Goal: Information Seeking & Learning: Learn about a topic

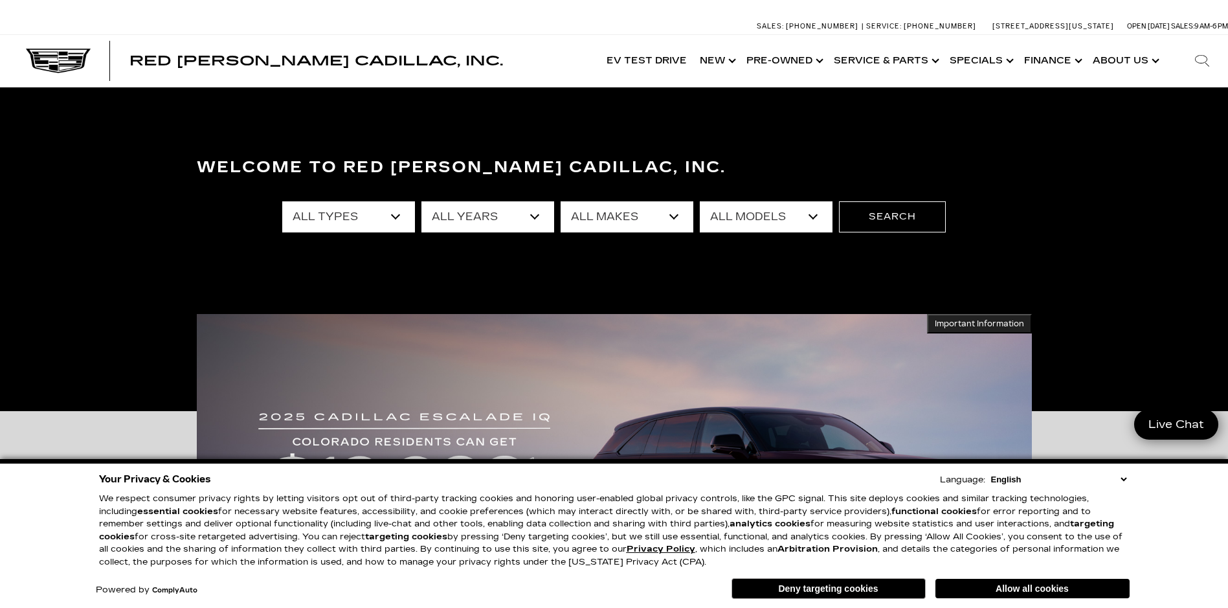
click at [391, 213] on select "All Types New Used Certified Used Demo" at bounding box center [348, 216] width 133 height 31
click at [471, 209] on select "All Years 2026 2025 2024 2023 2022 2021 2020 2019 2018 2017 2016 2015 2014 2013" at bounding box center [487, 216] width 133 height 31
click at [599, 210] on select "All Makes Audi BMW Buick Cadillac Chevrolet Honda Jeep Land Rover Lexus Mercede…" at bounding box center [626, 216] width 133 height 31
click at [601, 307] on div "Welcome to Red [PERSON_NAME] Cadillac, Inc. All Types New Used Certified Used D…" at bounding box center [614, 252] width 1228 height 194
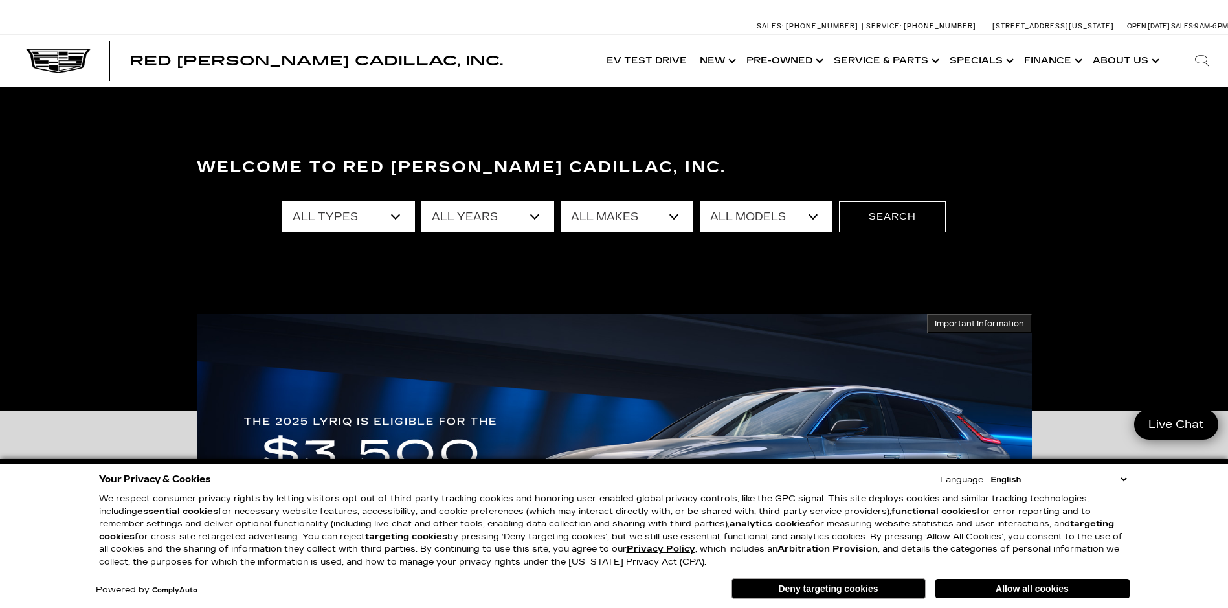
click at [671, 217] on select "All Makes Audi BMW Buick Cadillac Chevrolet Honda Jeep Land Rover Lexus Mercede…" at bounding box center [626, 216] width 133 height 31
select select "Cadillac"
click at [560, 201] on select "All Makes Audi BMW Buick Cadillac Chevrolet Honda Jeep Land Rover Lexus Mercede…" at bounding box center [626, 216] width 133 height 31
click at [733, 220] on select "All Models CT4 CT5 Escalade Escalade ESV ESCALADE IQ ESCALADE IQL LYRIQ OPTIQ S…" at bounding box center [766, 216] width 133 height 31
select select "XT6"
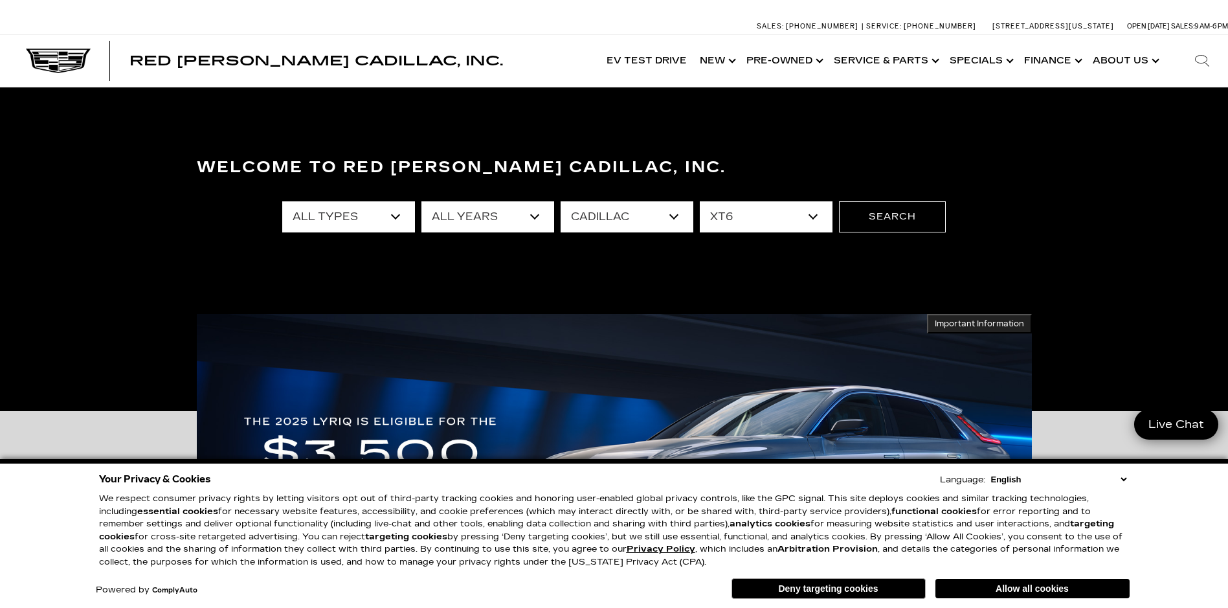
click at [700, 201] on select "All Models CT4 CT5 Escalade Escalade ESV ESCALADE IQ ESCALADE IQL LYRIQ OPTIQ S…" at bounding box center [766, 216] width 133 height 31
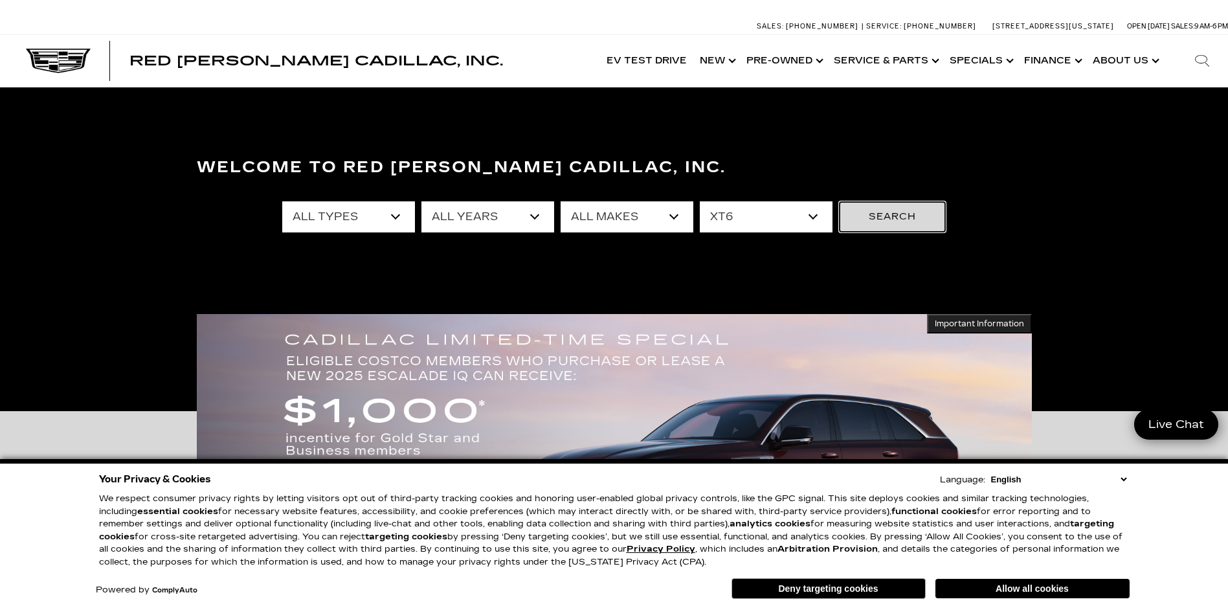
click at [900, 219] on button "Search" at bounding box center [892, 216] width 107 height 31
